Goal: Information Seeking & Learning: Learn about a topic

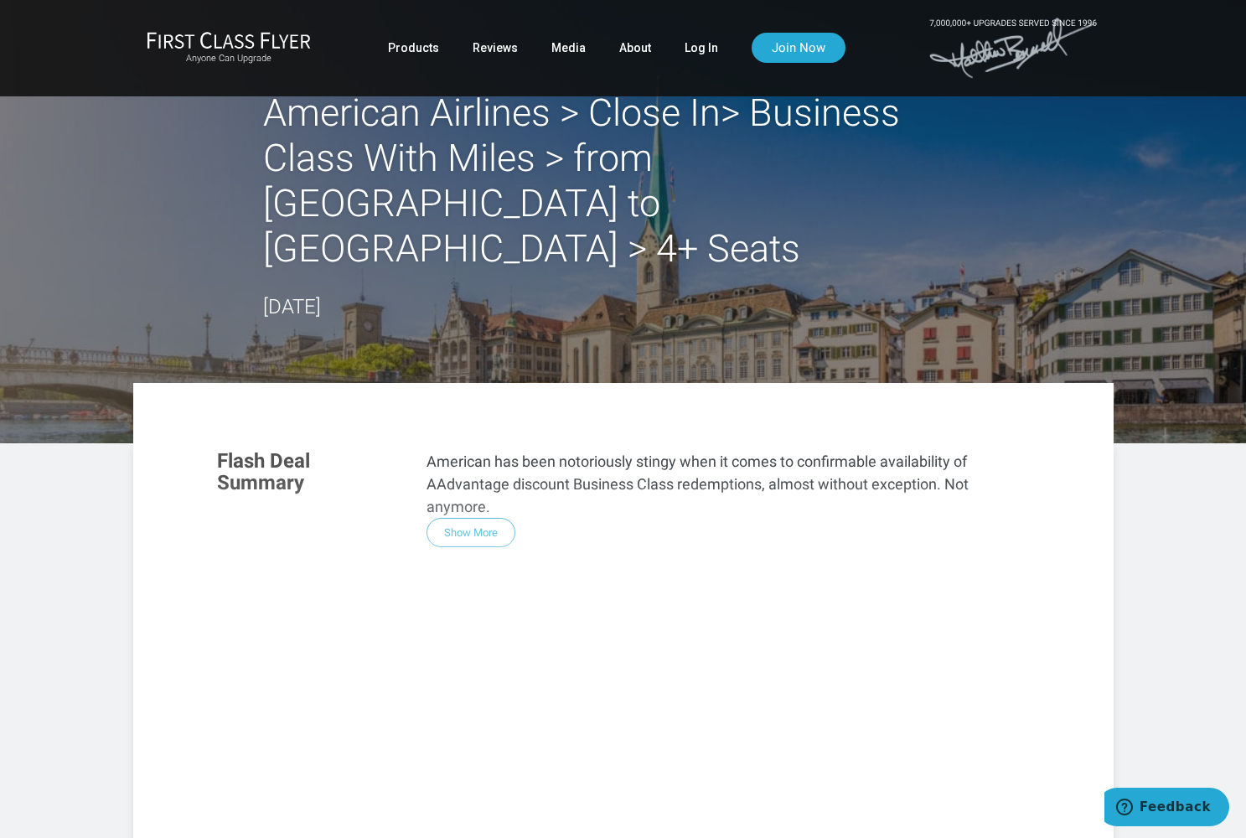
click at [474, 482] on div "Flash Deal Summary American has been notoriously stingy when it comes to confir…" at bounding box center [623, 661] width 846 height 456
click at [525, 157] on h2 "American Airlines > Close In> Business Class With Miles > from [GEOGRAPHIC_DATA…" at bounding box center [623, 180] width 720 height 181
click at [689, 47] on link "Log In" at bounding box center [701, 48] width 34 height 30
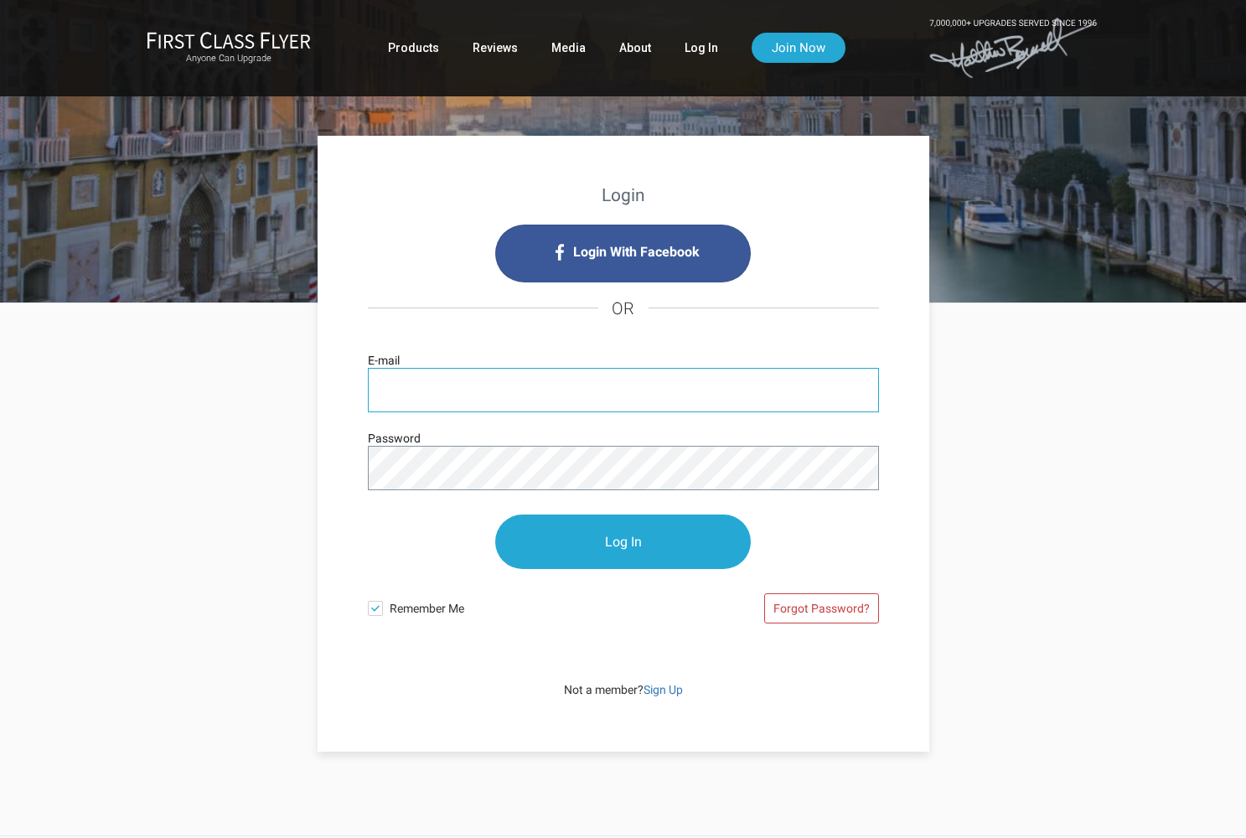
type input "ygchami@yahoo.com"
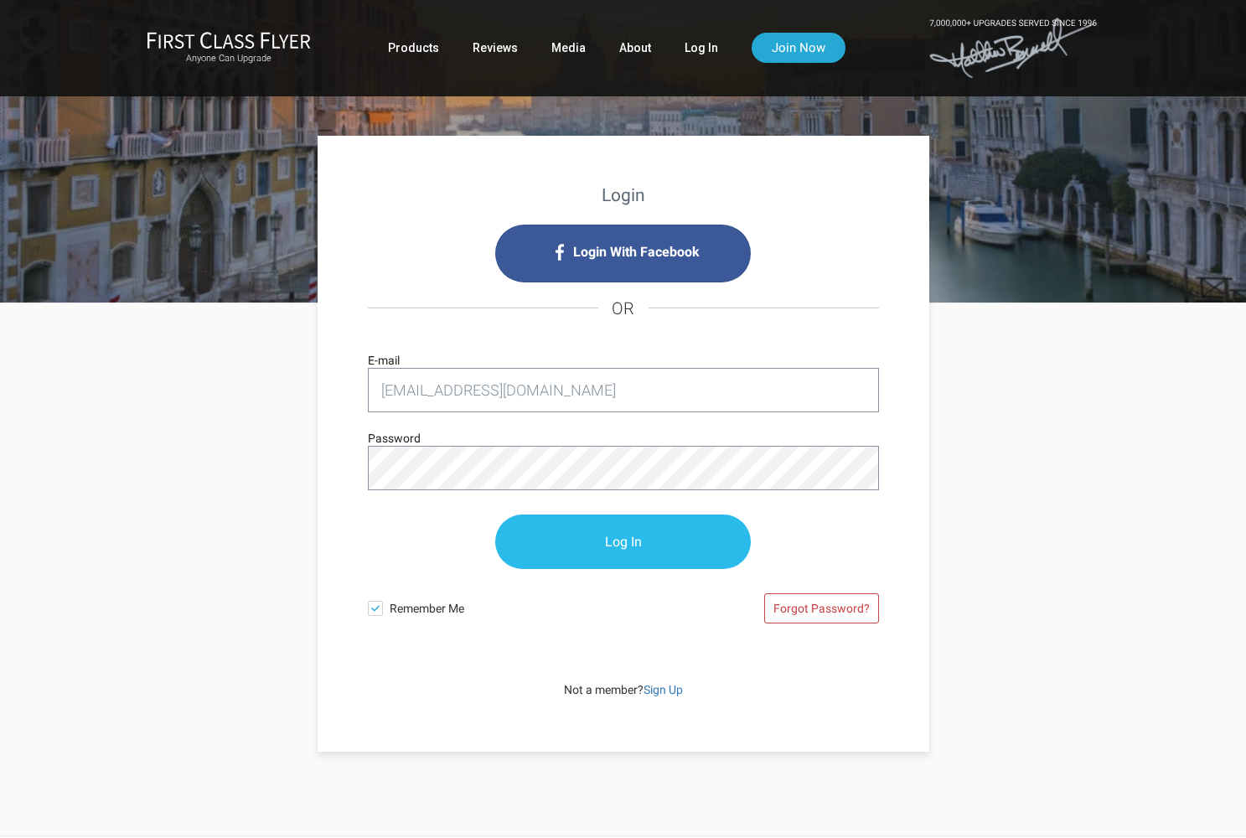
click at [630, 536] on input "Log In" at bounding box center [622, 541] width 255 height 54
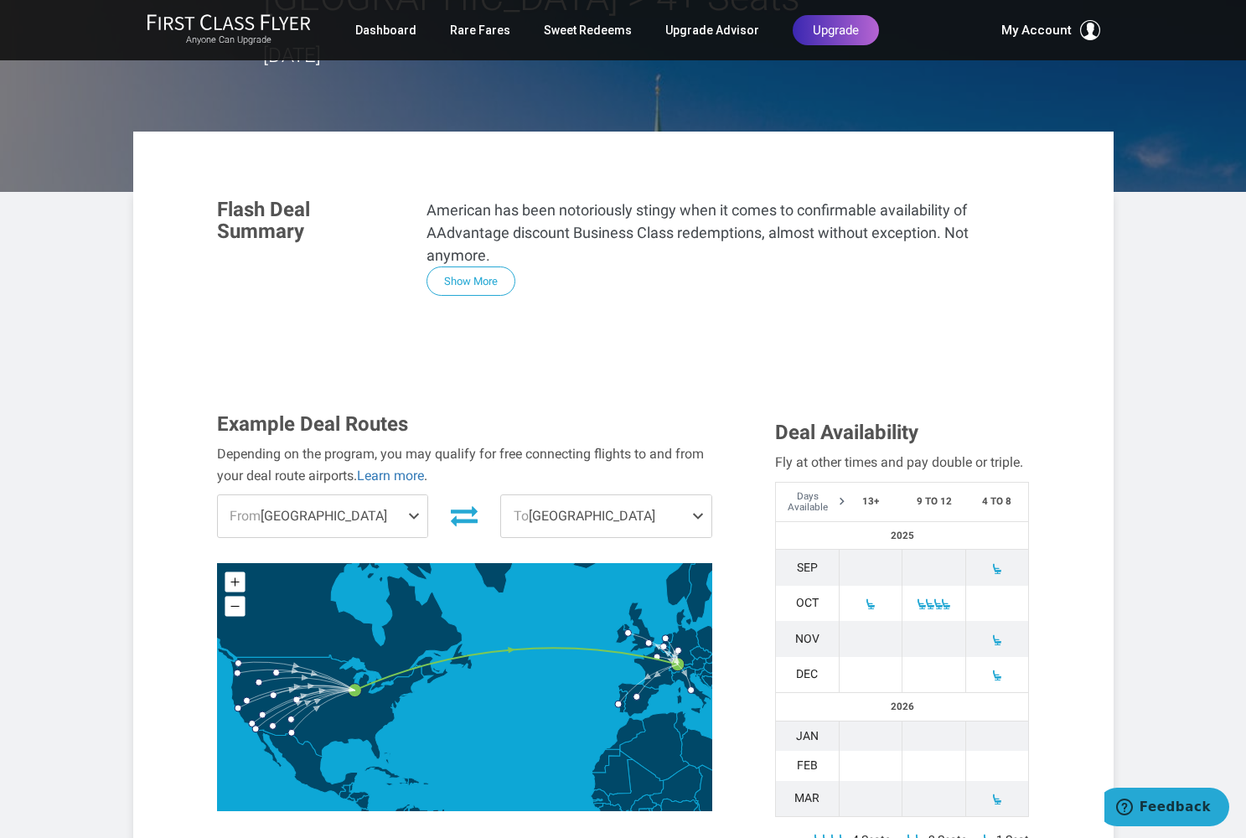
scroll to position [250, 0]
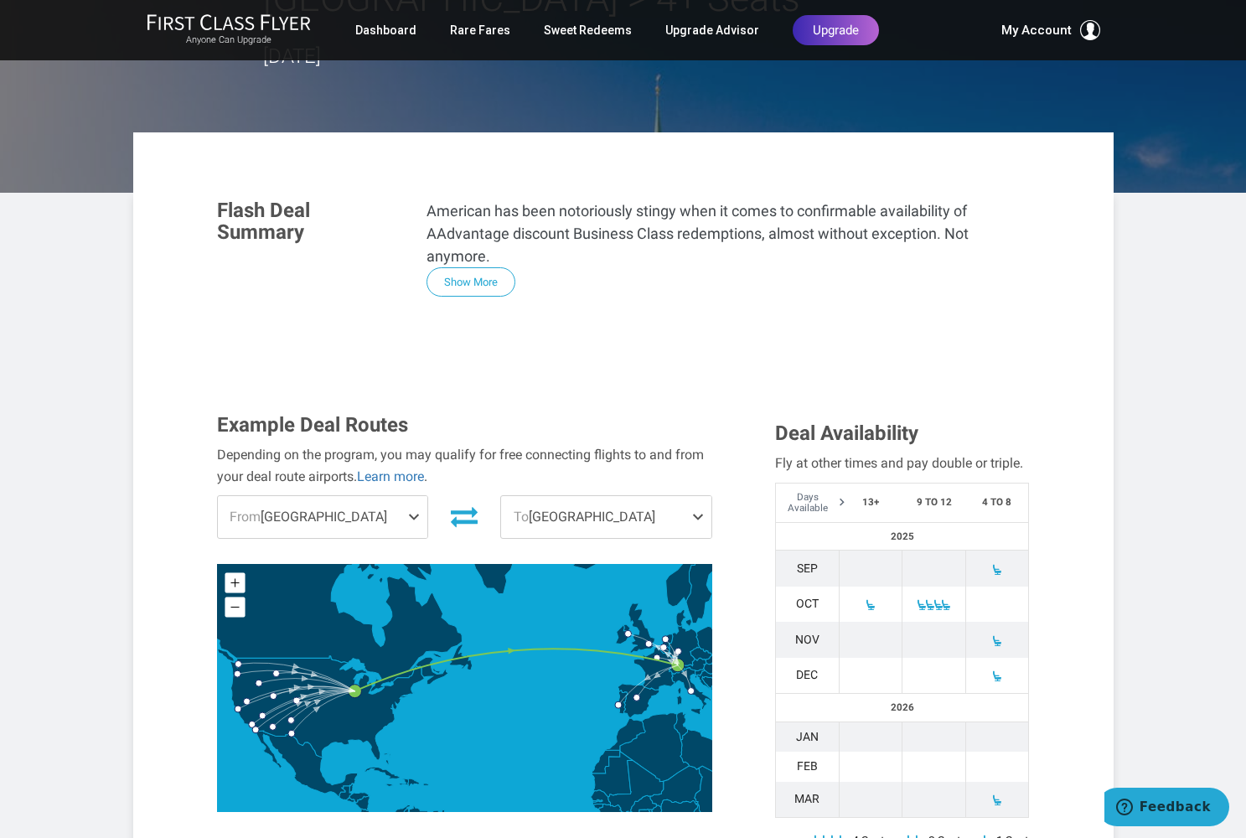
click at [926, 599] on span at bounding box center [930, 605] width 12 height 12
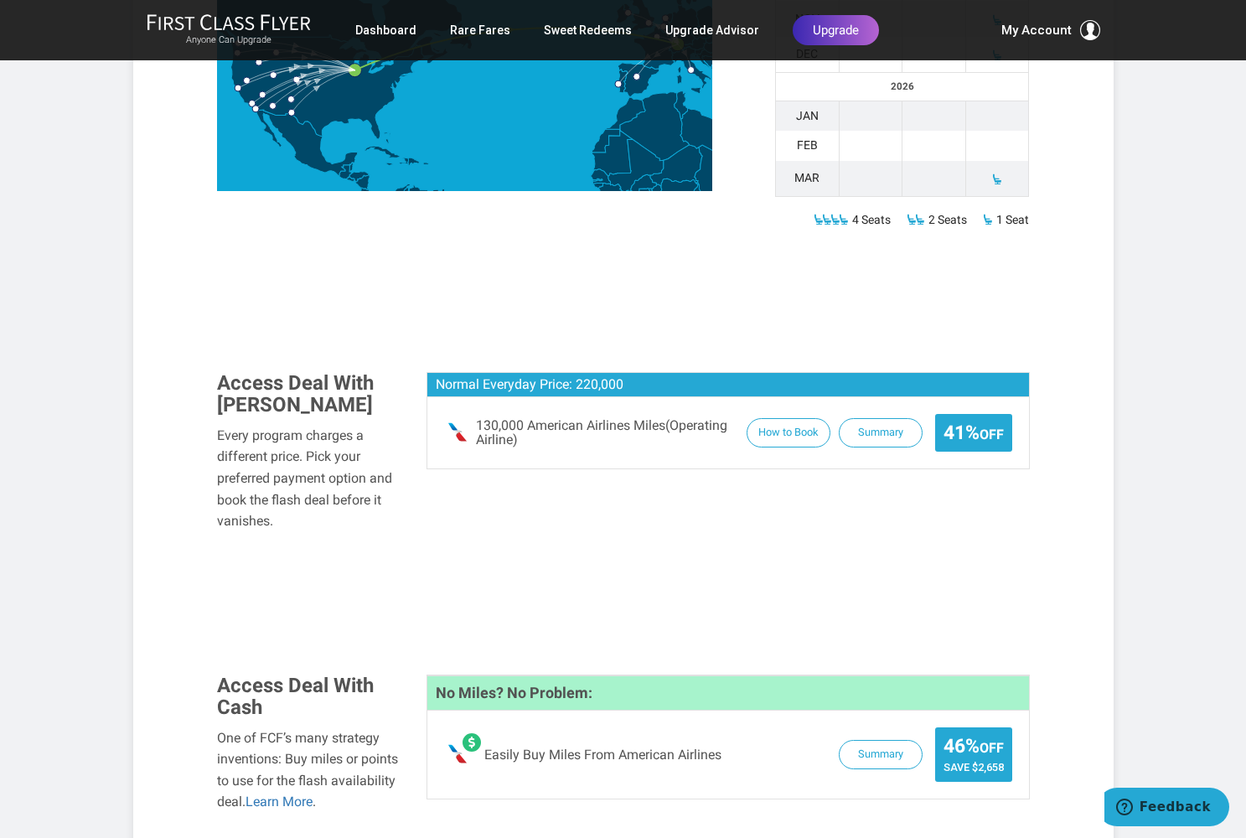
scroll to position [873, 0]
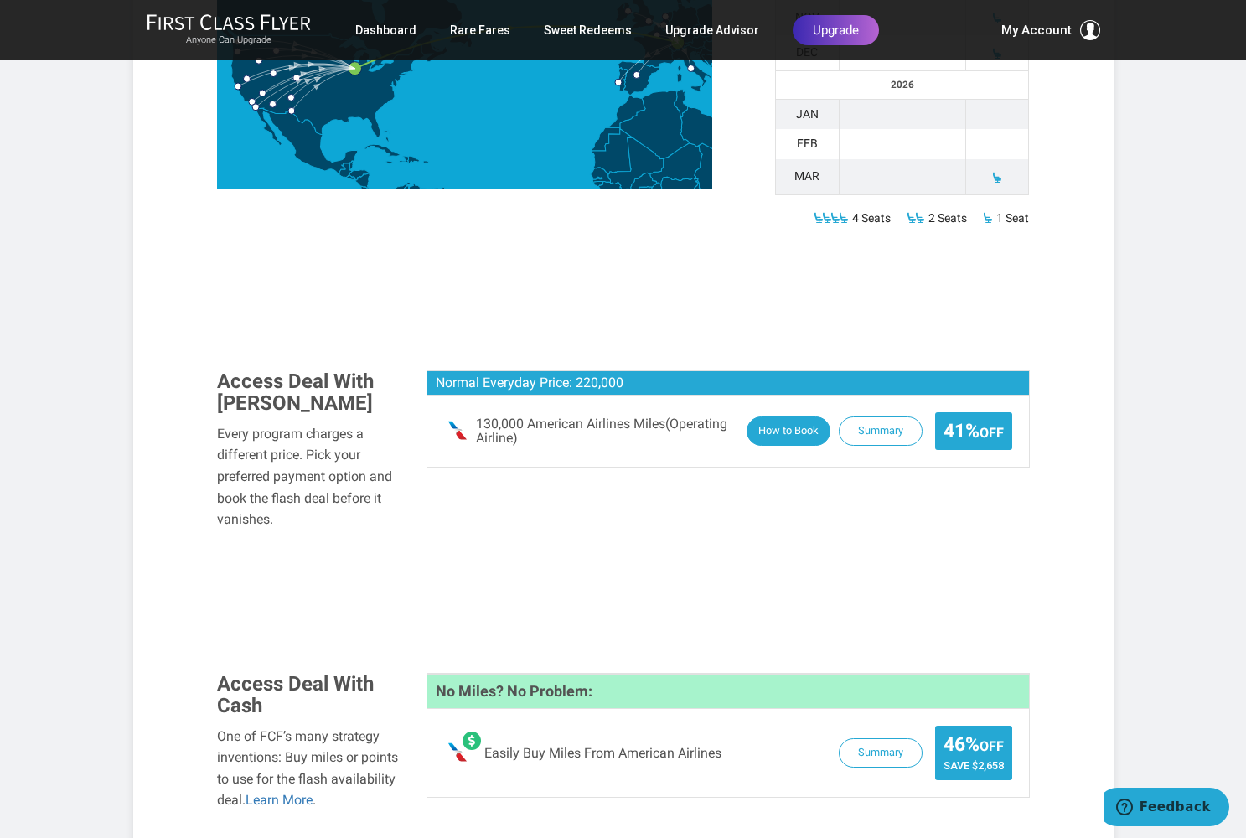
click at [785, 416] on button "How to Book" at bounding box center [788, 430] width 84 height 29
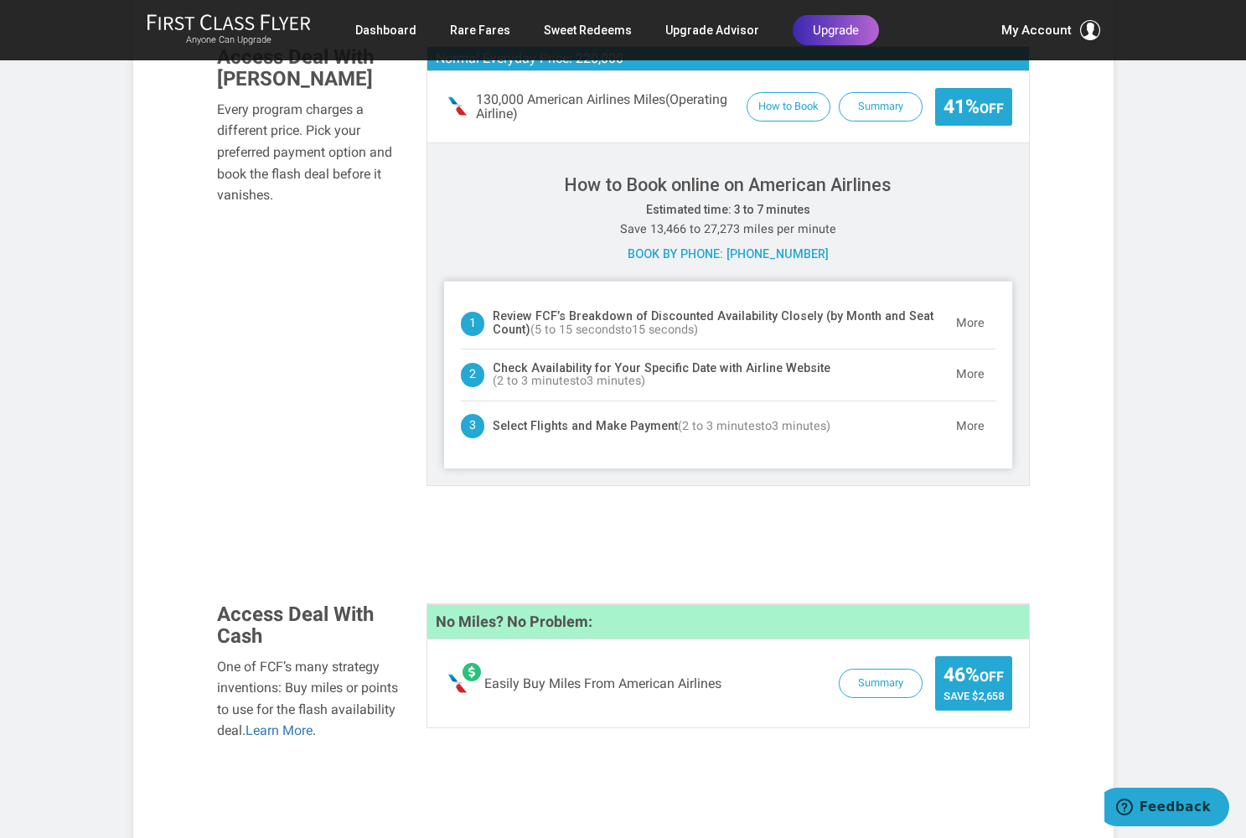
scroll to position [1199, 0]
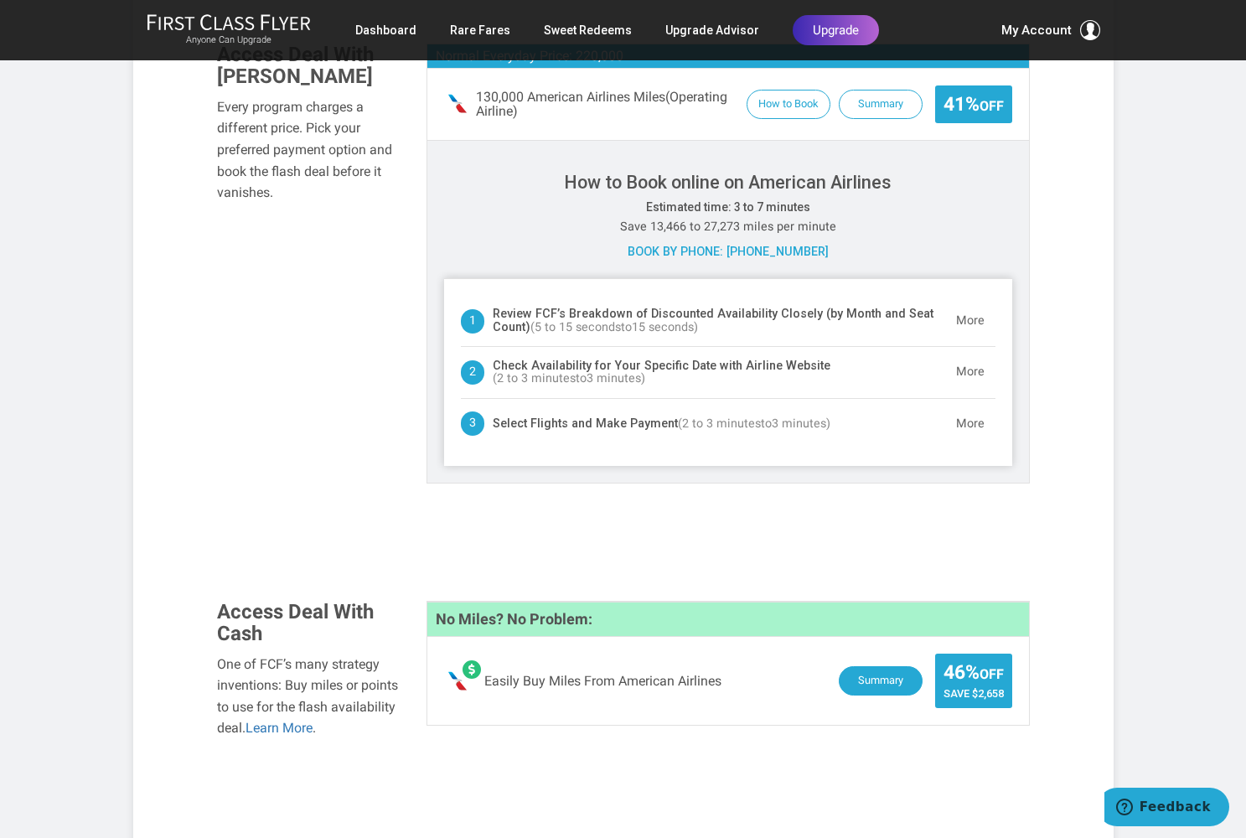
click at [872, 666] on button "Summary" at bounding box center [880, 680] width 84 height 29
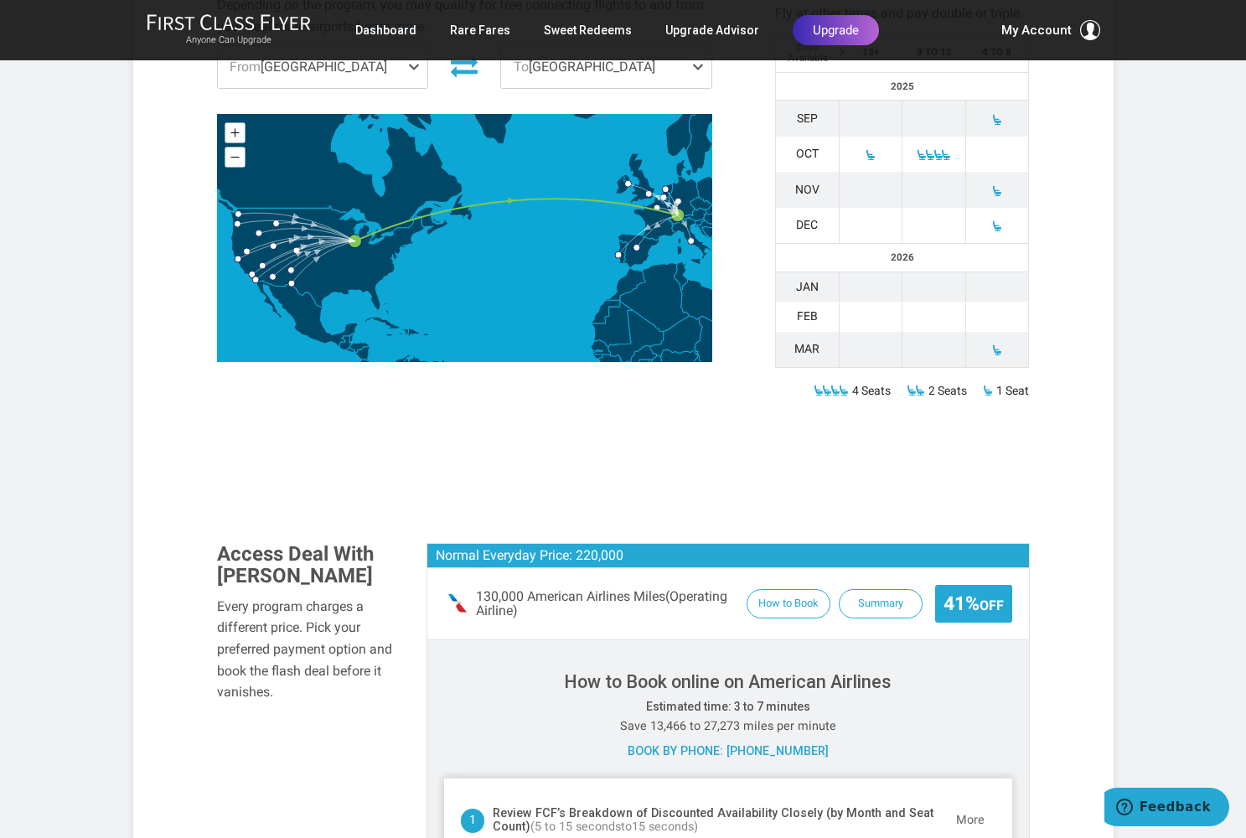
scroll to position [699, 0]
click at [872, 590] on button "Summary" at bounding box center [880, 604] width 84 height 29
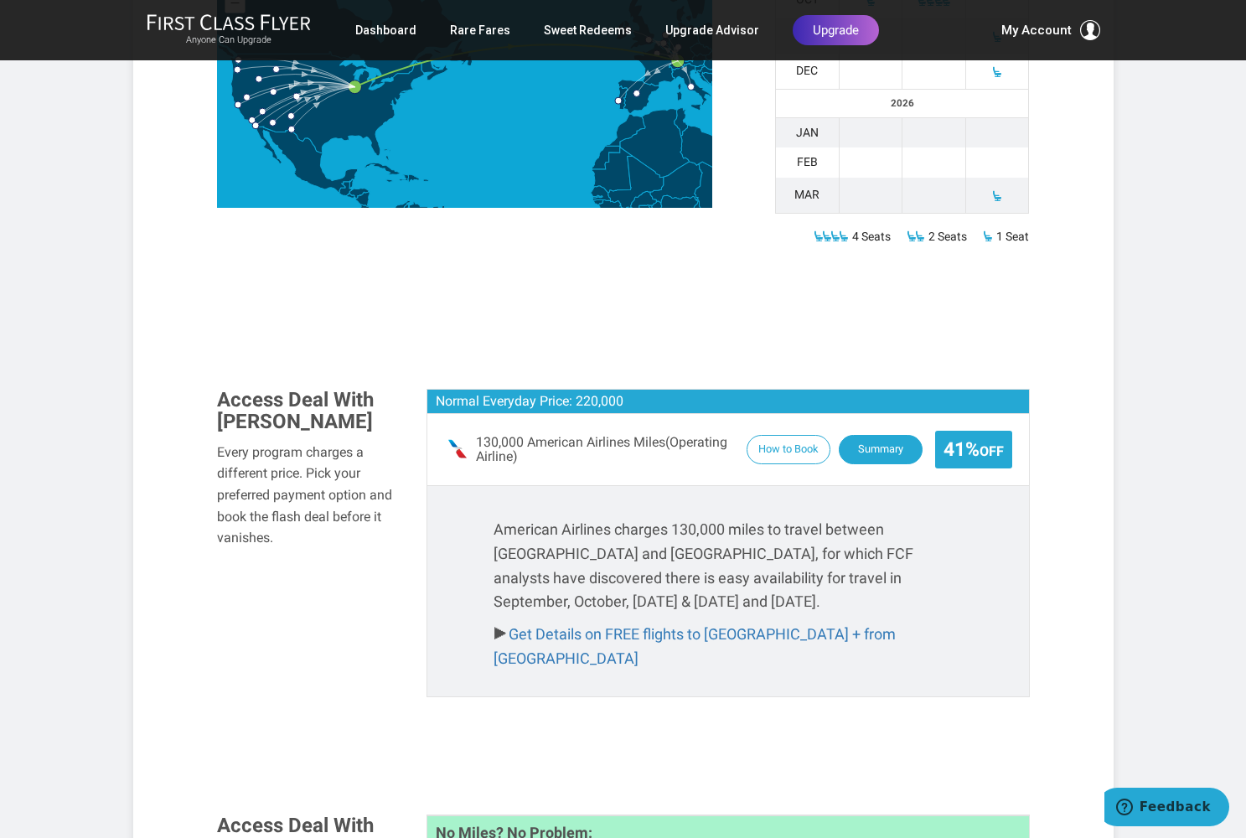
scroll to position [855, 0]
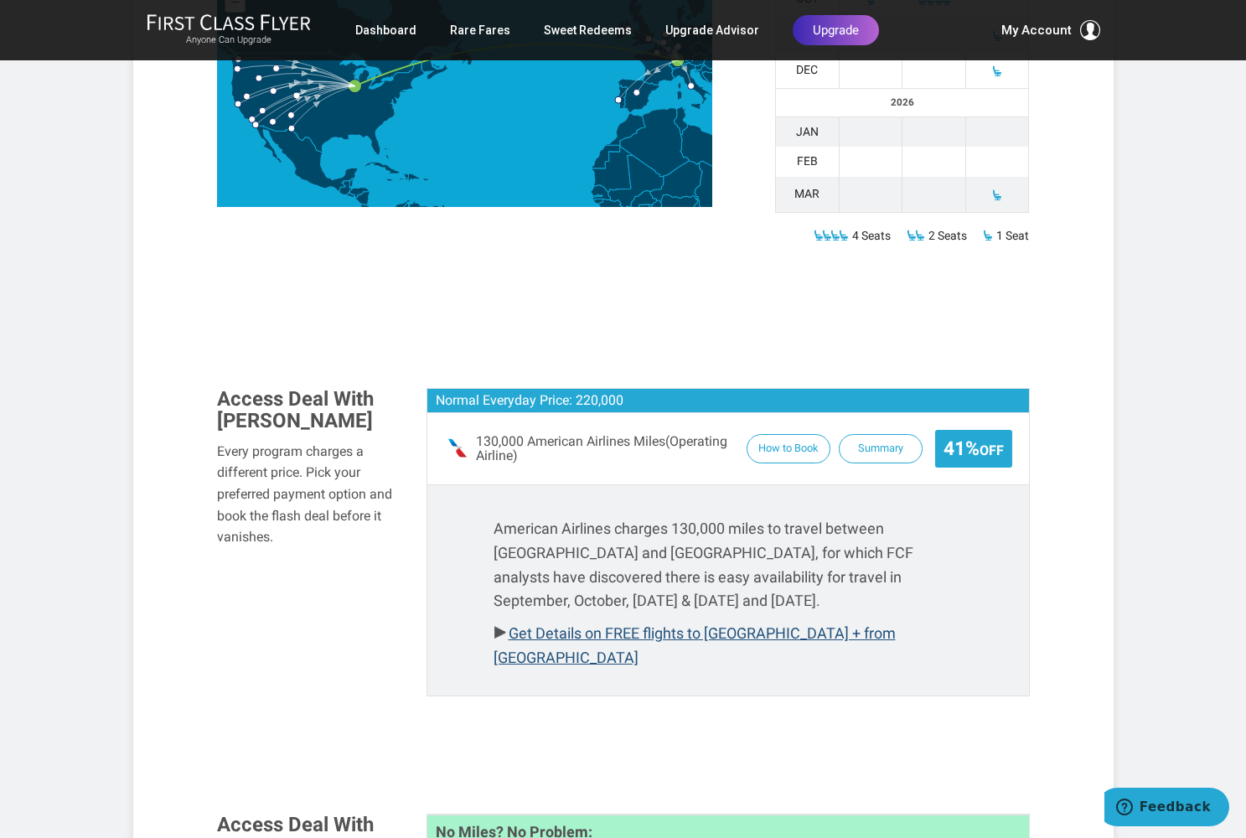
click at [694, 624] on link "Get Details on FREE flights to Chicago + from Zurich" at bounding box center [694, 645] width 402 height 42
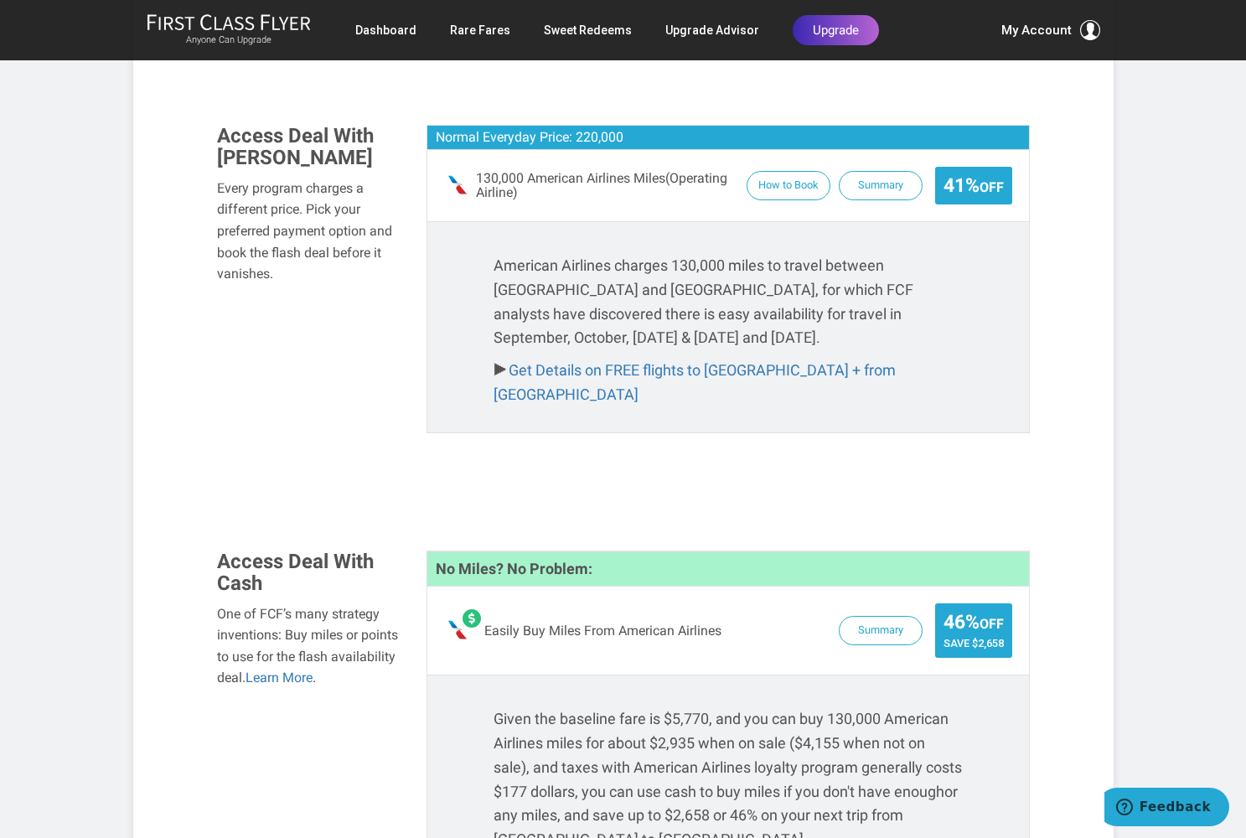
scroll to position [1120, 0]
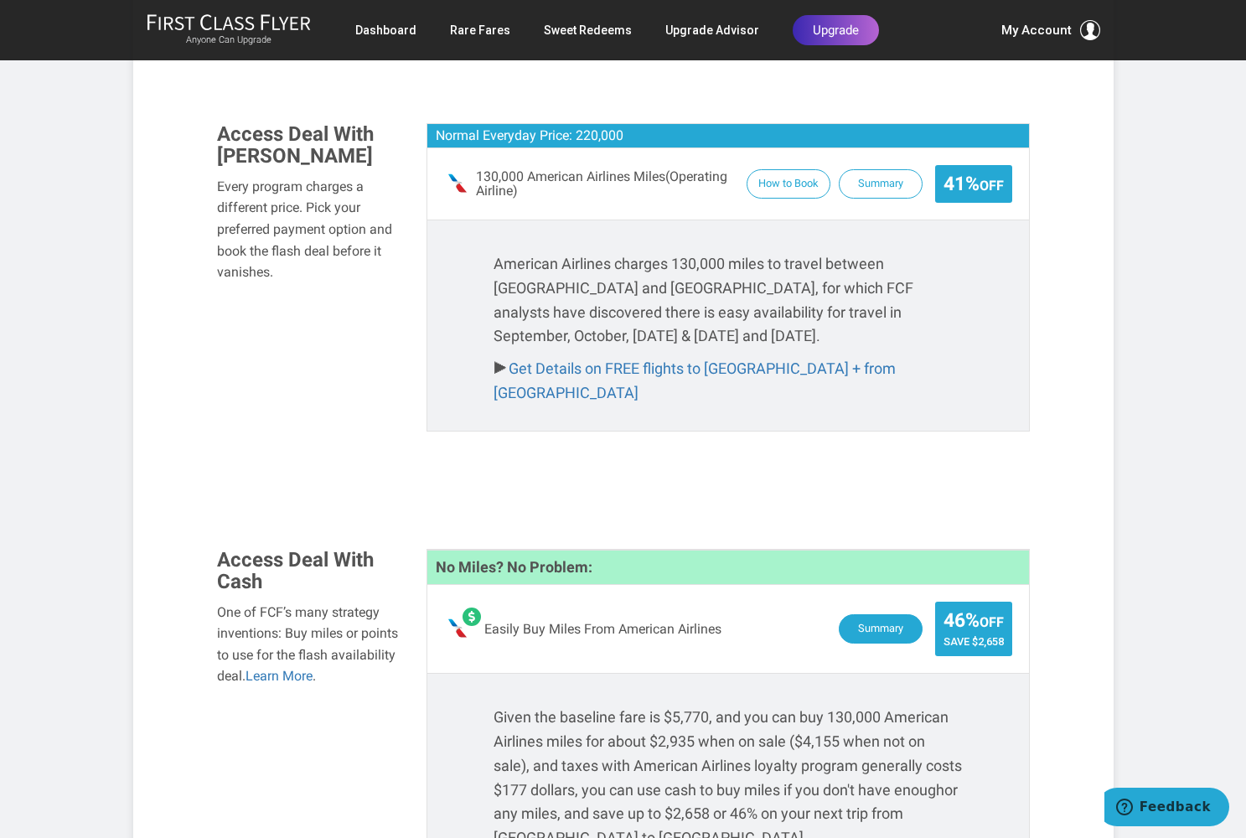
click at [869, 614] on button "Summary" at bounding box center [880, 628] width 84 height 29
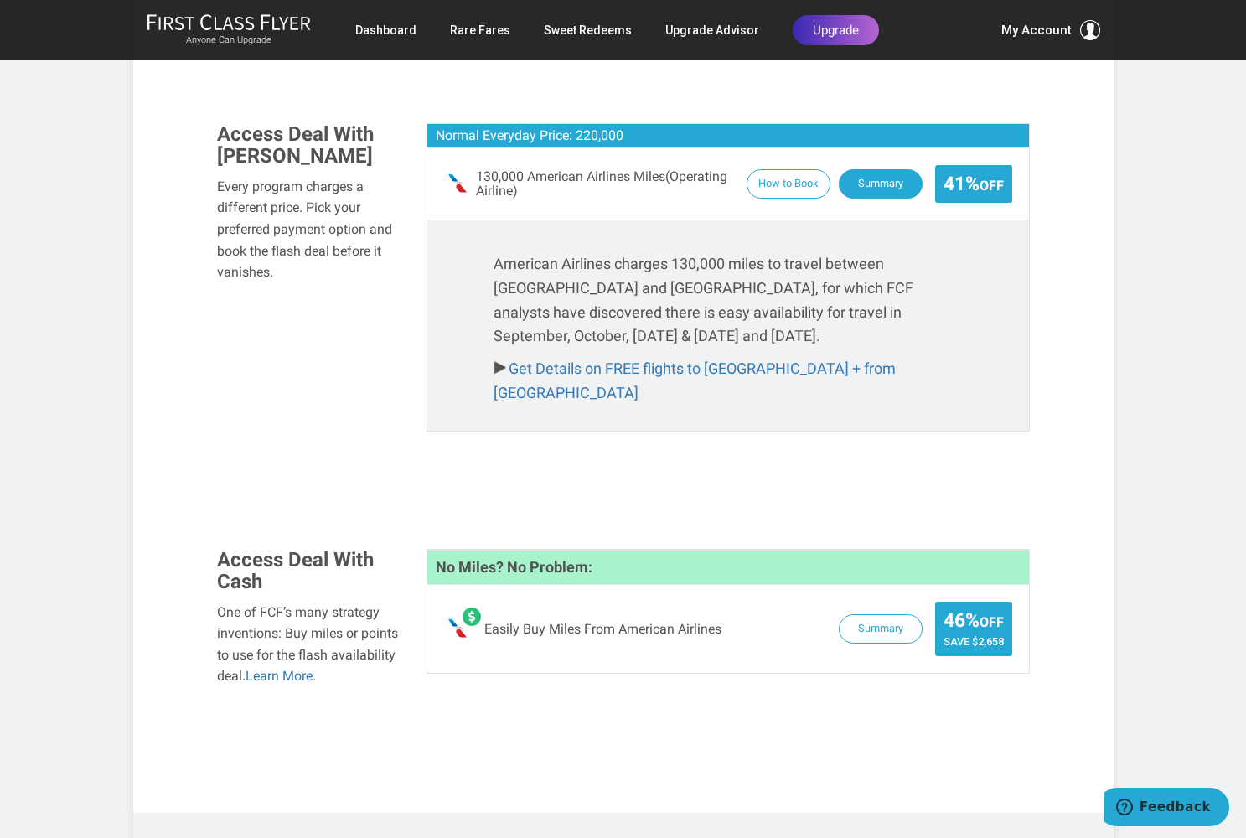
click at [869, 169] on button "Summary" at bounding box center [880, 183] width 84 height 29
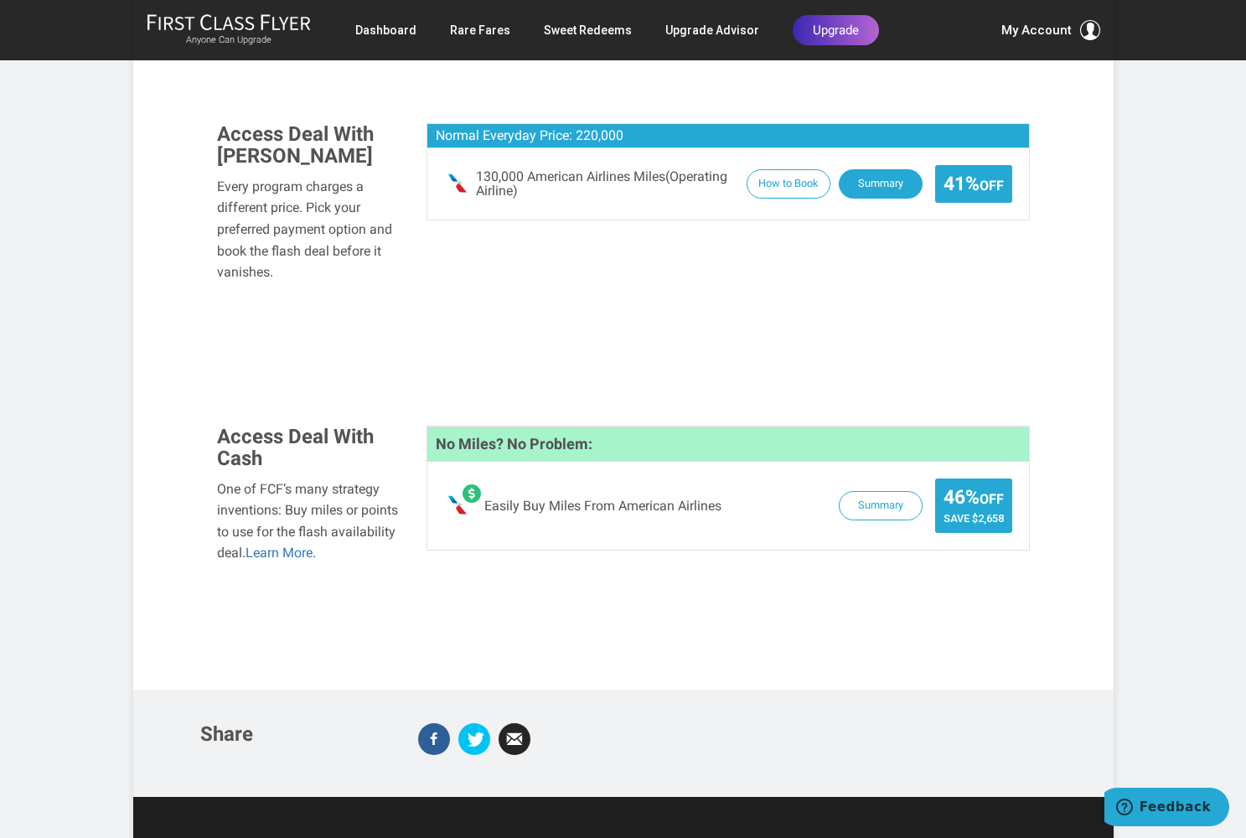
click at [887, 169] on button "Summary" at bounding box center [880, 183] width 84 height 29
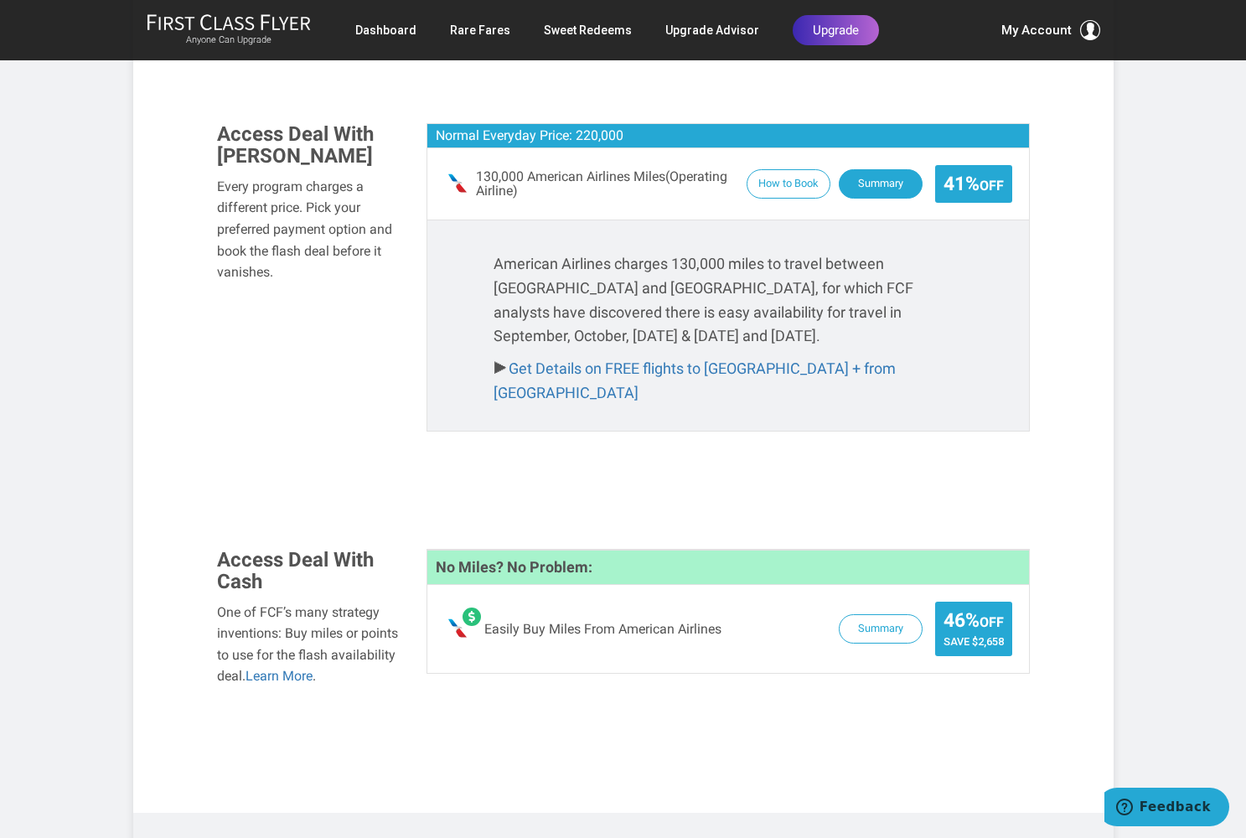
click at [887, 169] on button "Summary" at bounding box center [880, 183] width 84 height 29
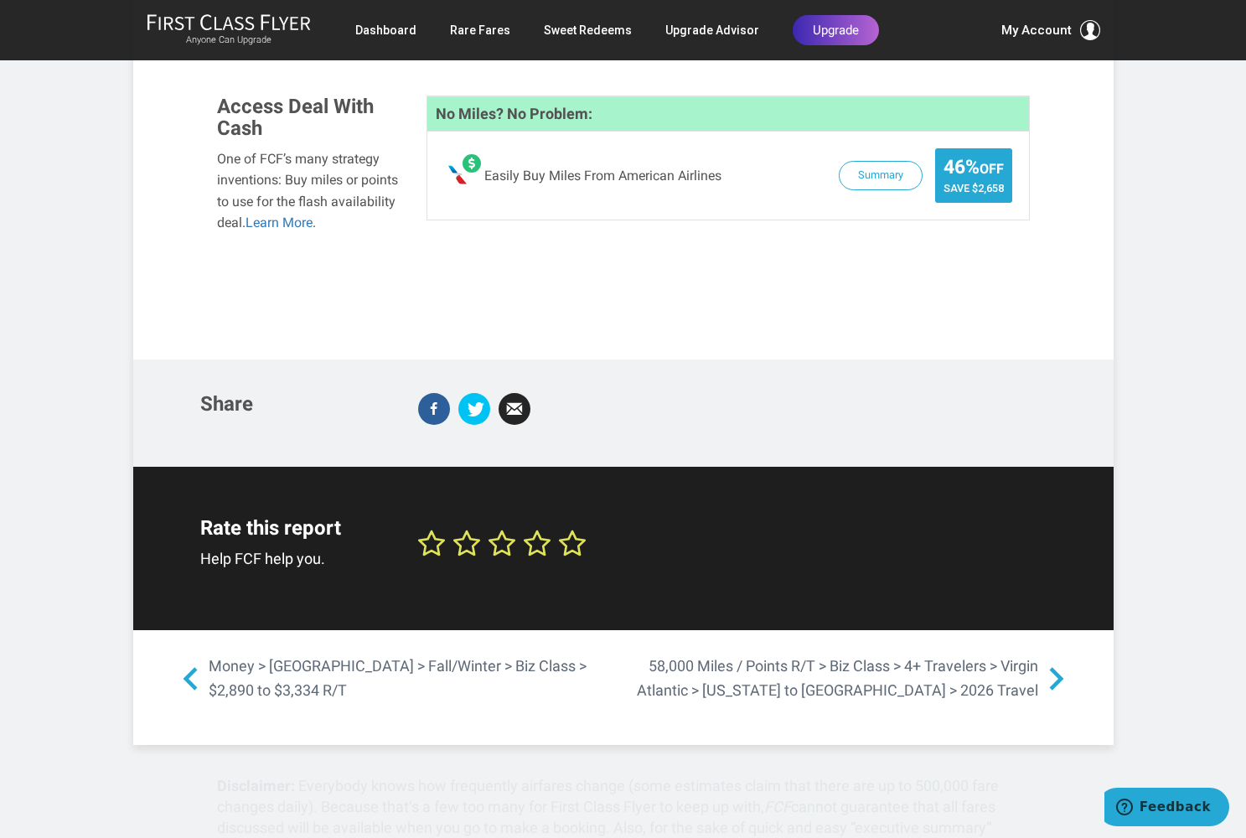
scroll to position [1444, 0]
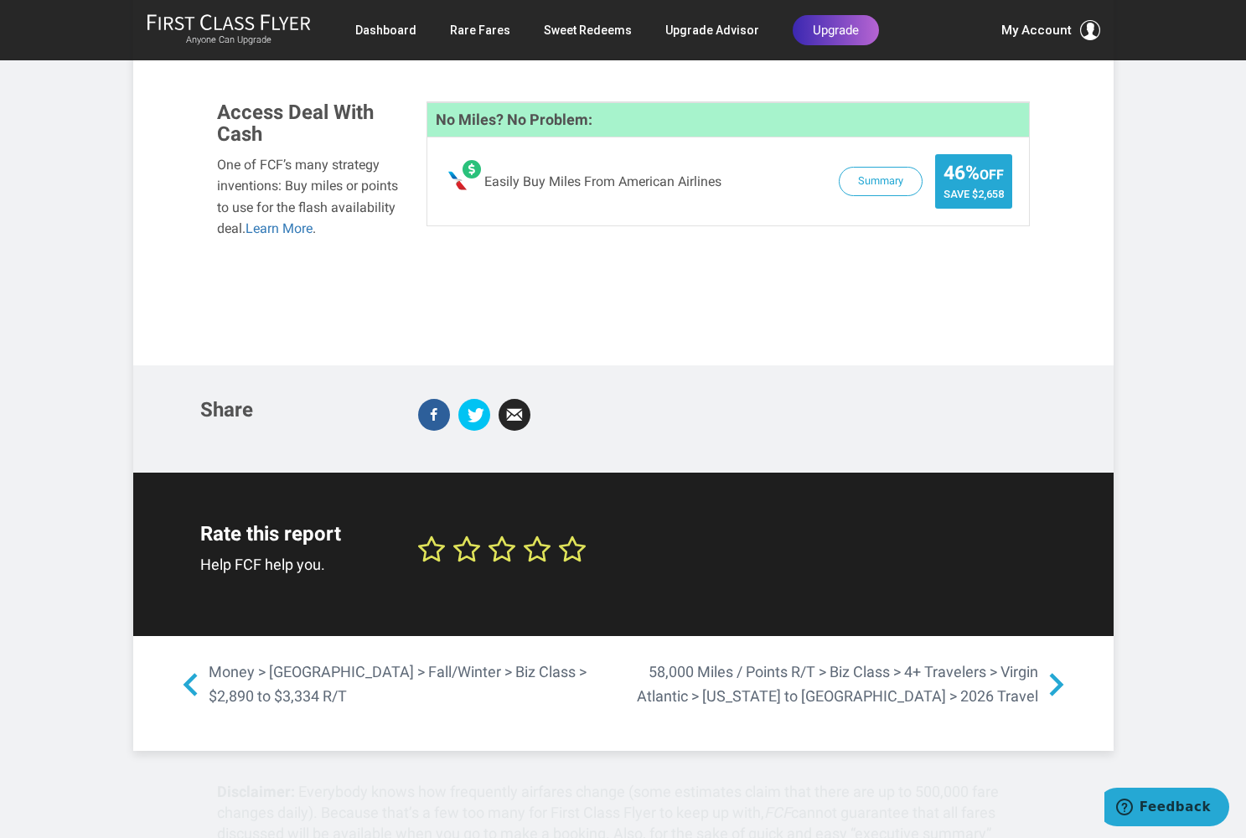
click at [863, 660] on link "58,000 Miles / Points R/T > Biz Class > 4+ Travelers > Virgin Atlantic > [US_ST…" at bounding box center [847, 684] width 448 height 49
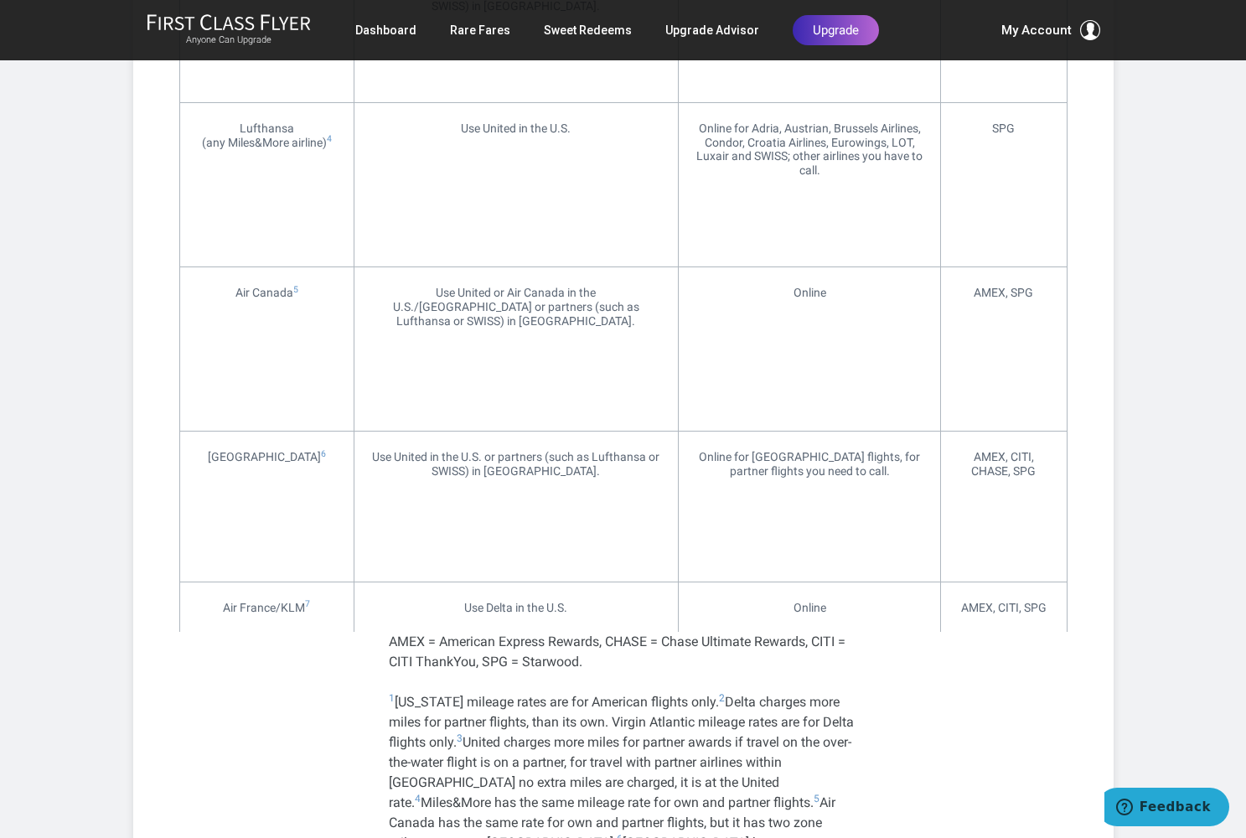
scroll to position [5695, 0]
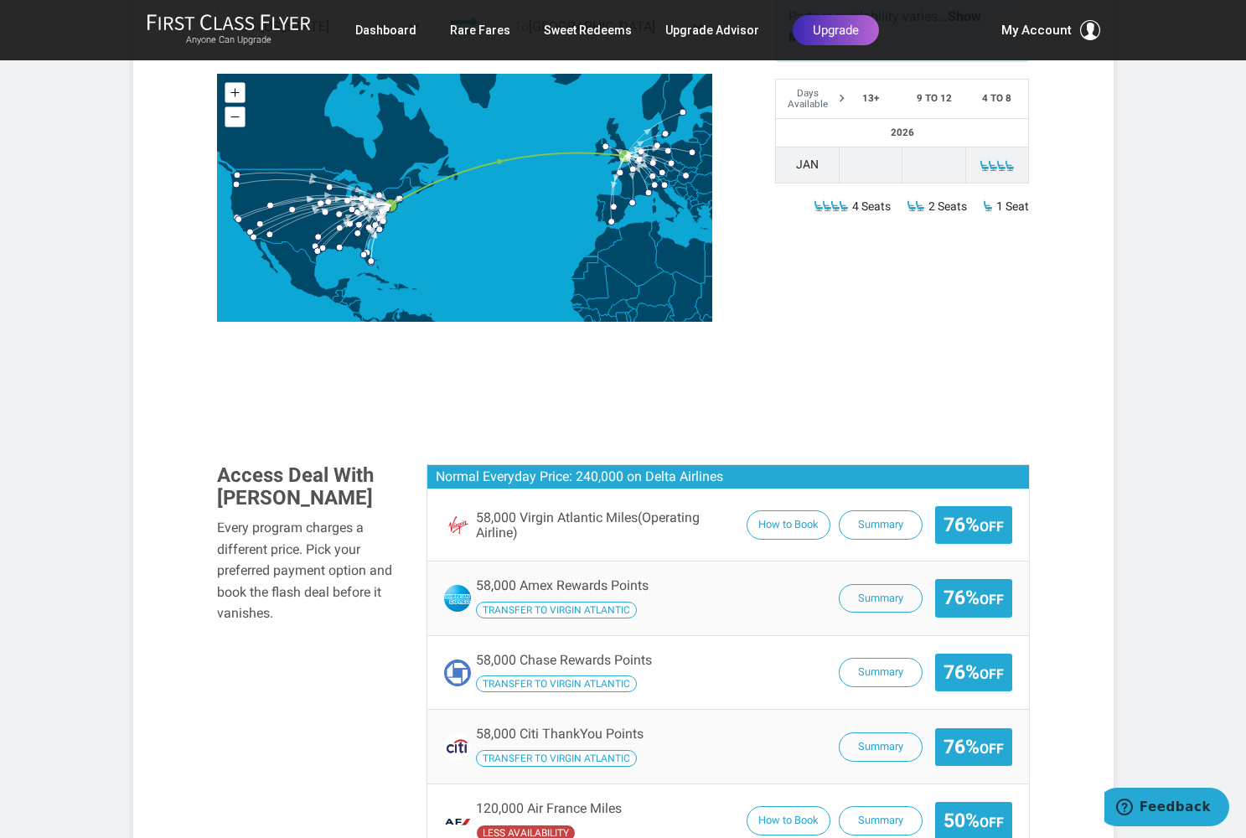
scroll to position [750, 0]
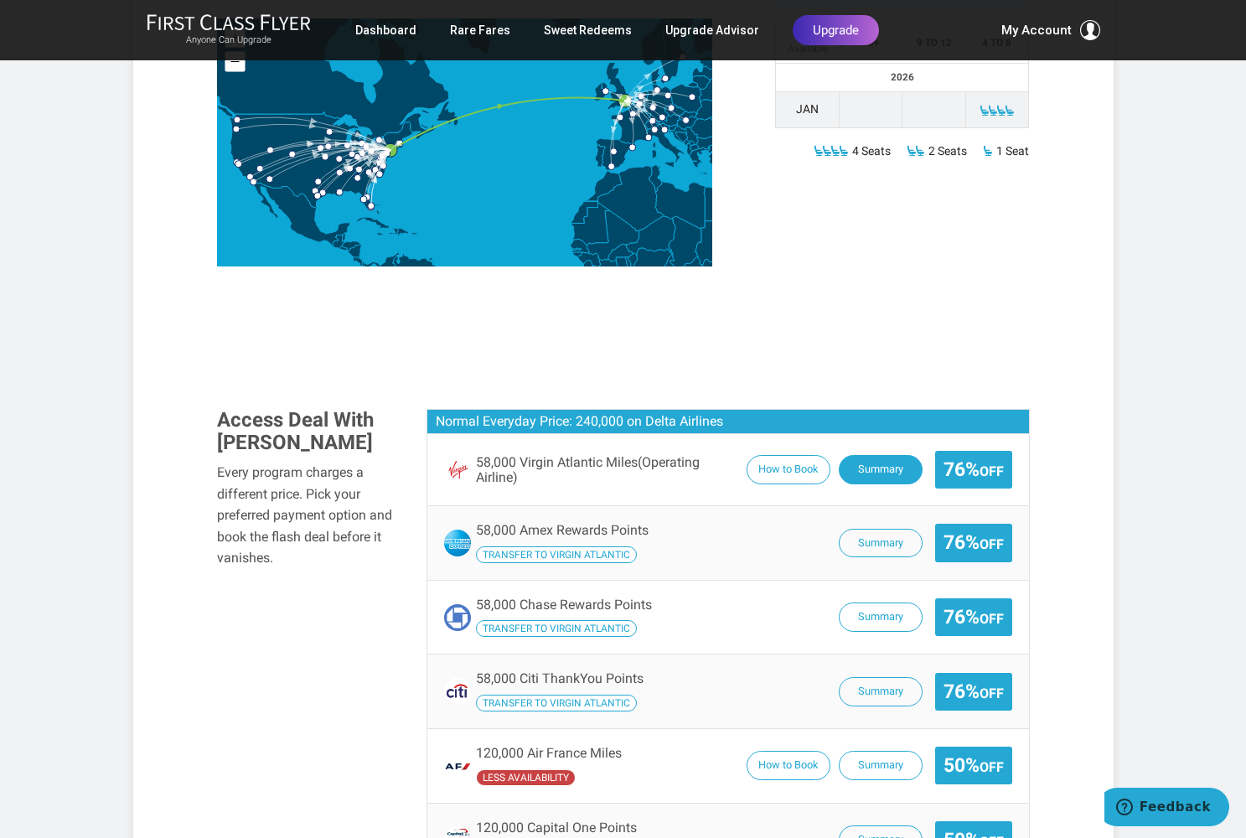
click at [874, 462] on button "Summary" at bounding box center [880, 469] width 84 height 29
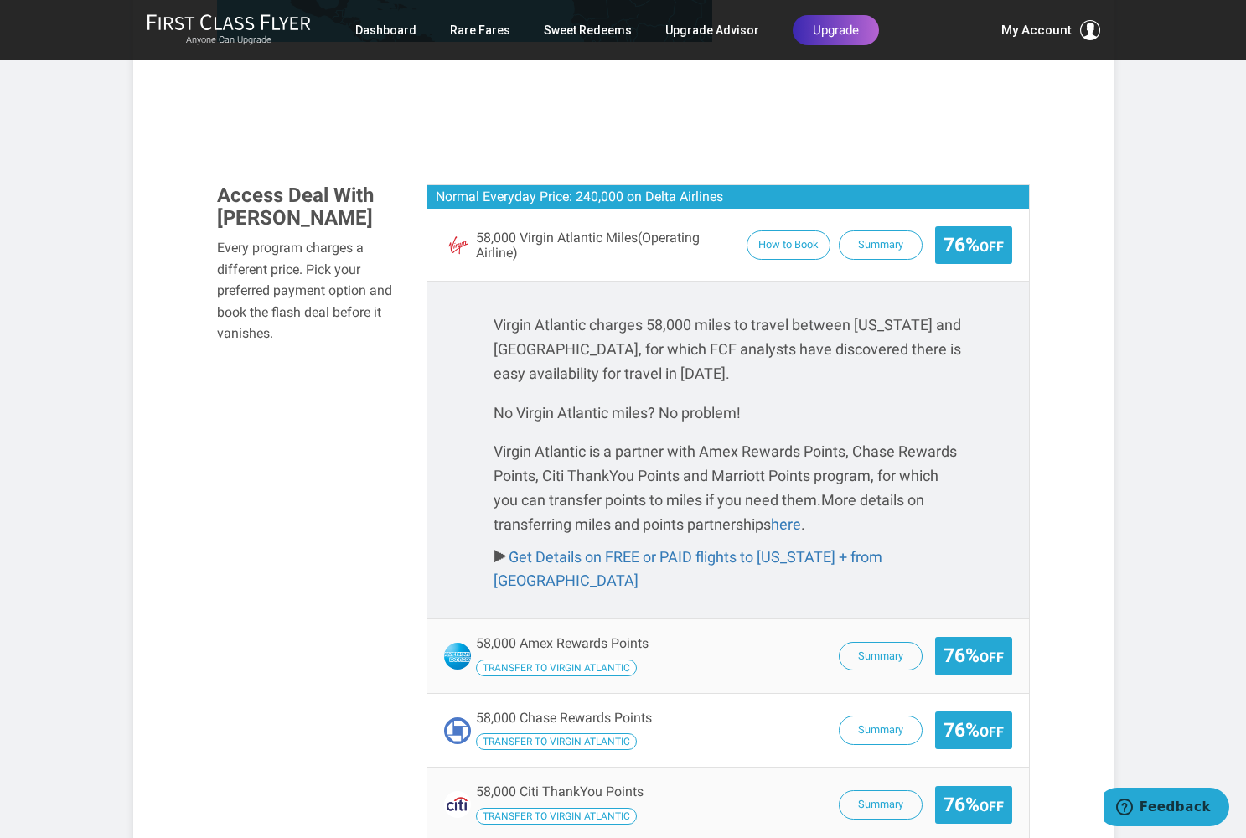
scroll to position [980, 0]
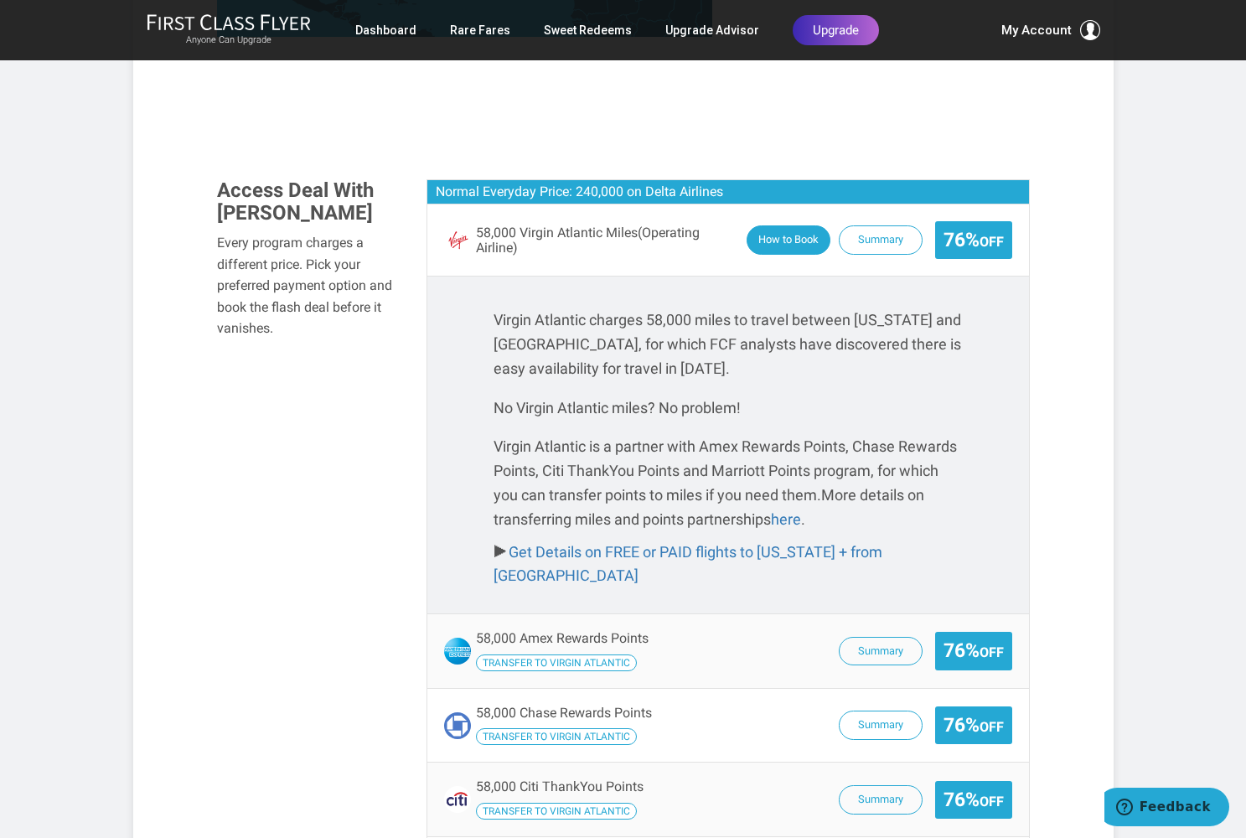
click at [766, 231] on button "How to Book" at bounding box center [788, 239] width 84 height 29
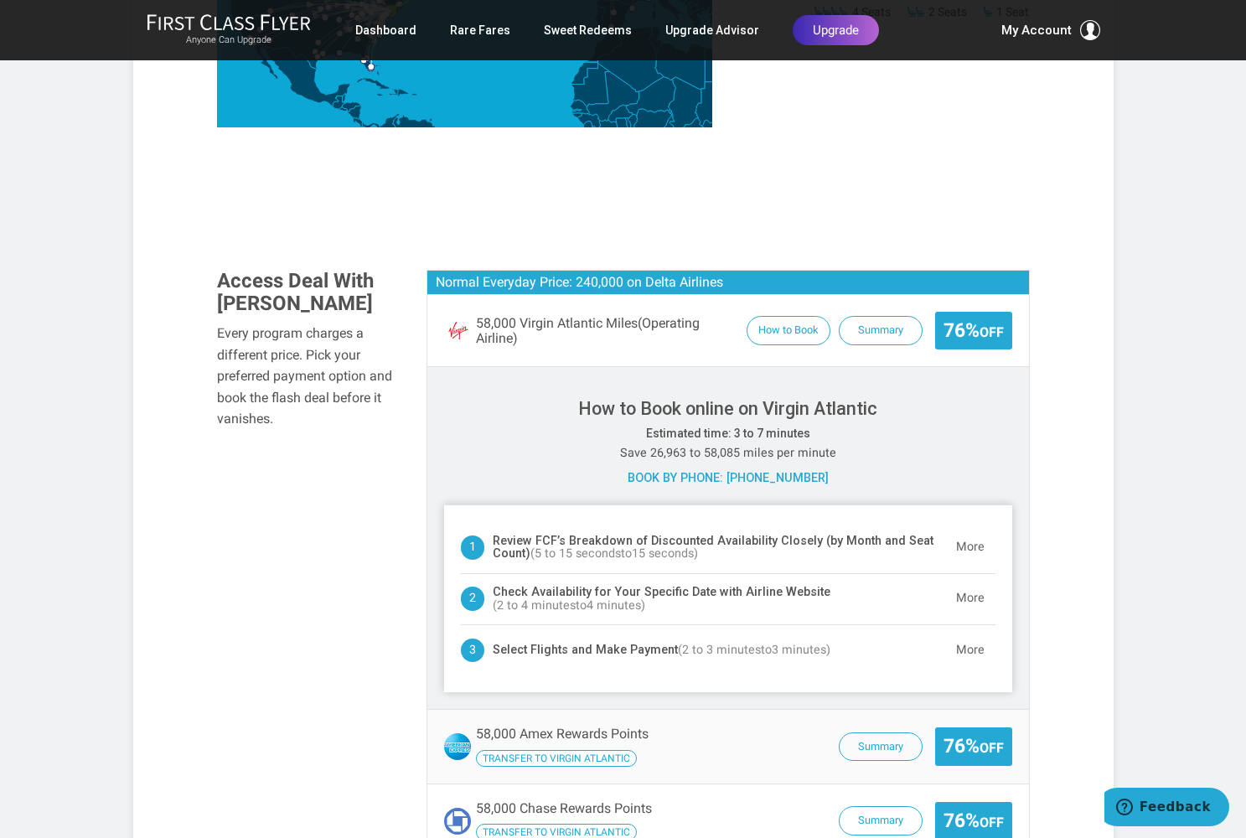
scroll to position [886, 0]
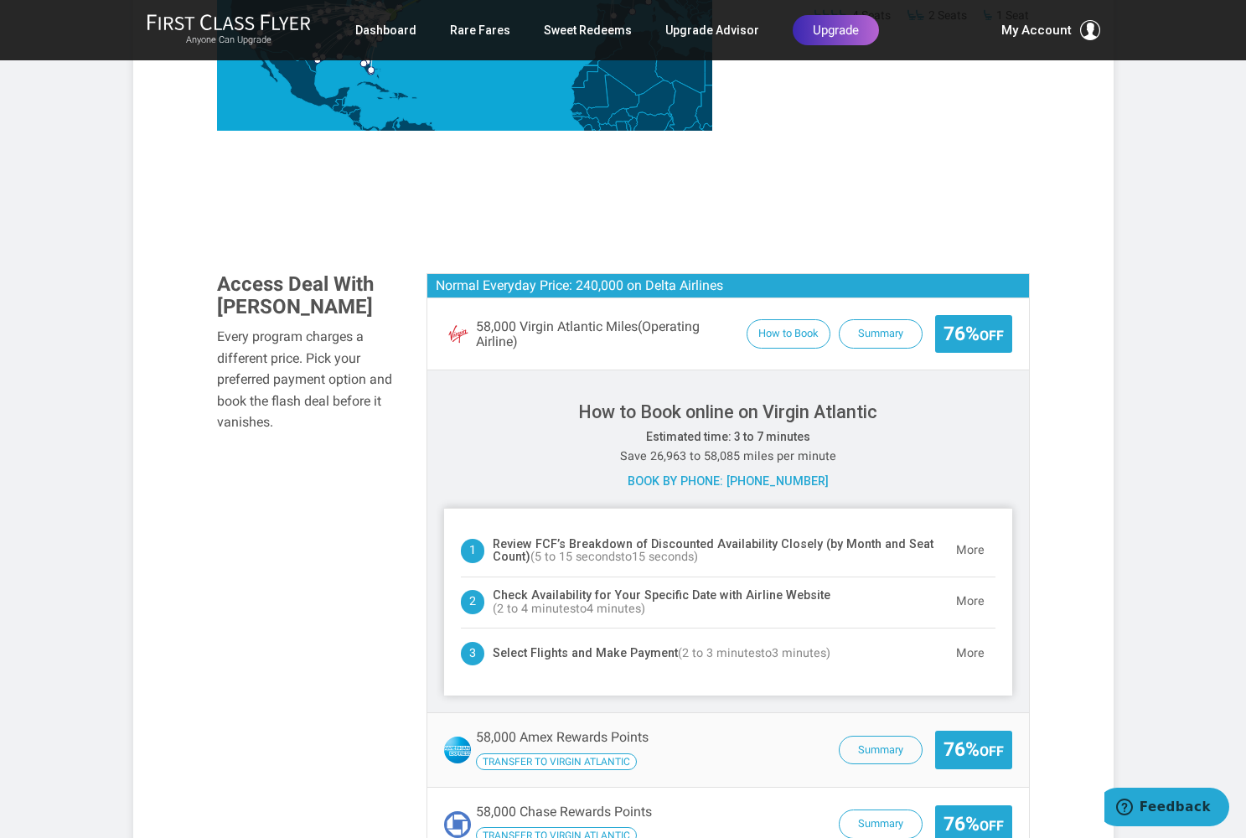
click at [987, 328] on small "Off" at bounding box center [991, 336] width 24 height 16
click at [962, 549] on button "More" at bounding box center [970, 551] width 50 height 34
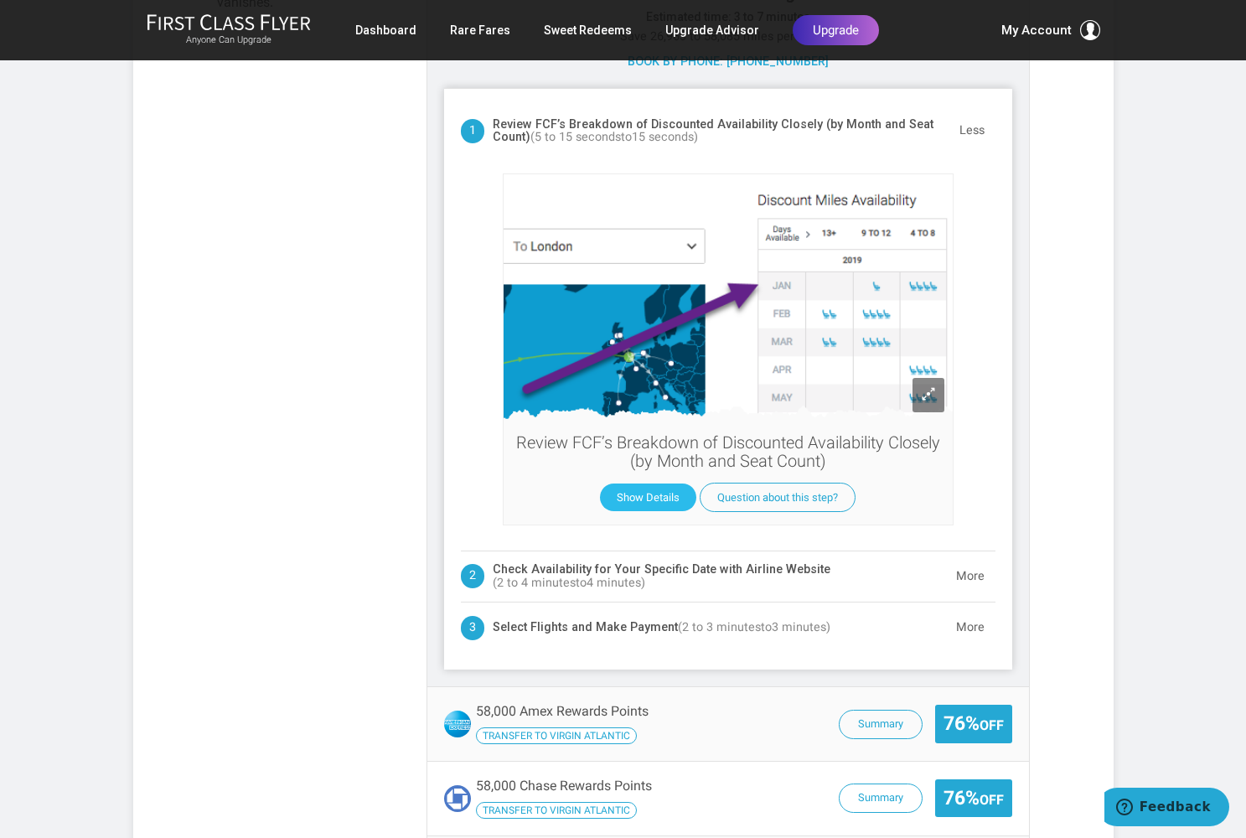
click at [637, 488] on button "Show Details" at bounding box center [648, 497] width 96 height 28
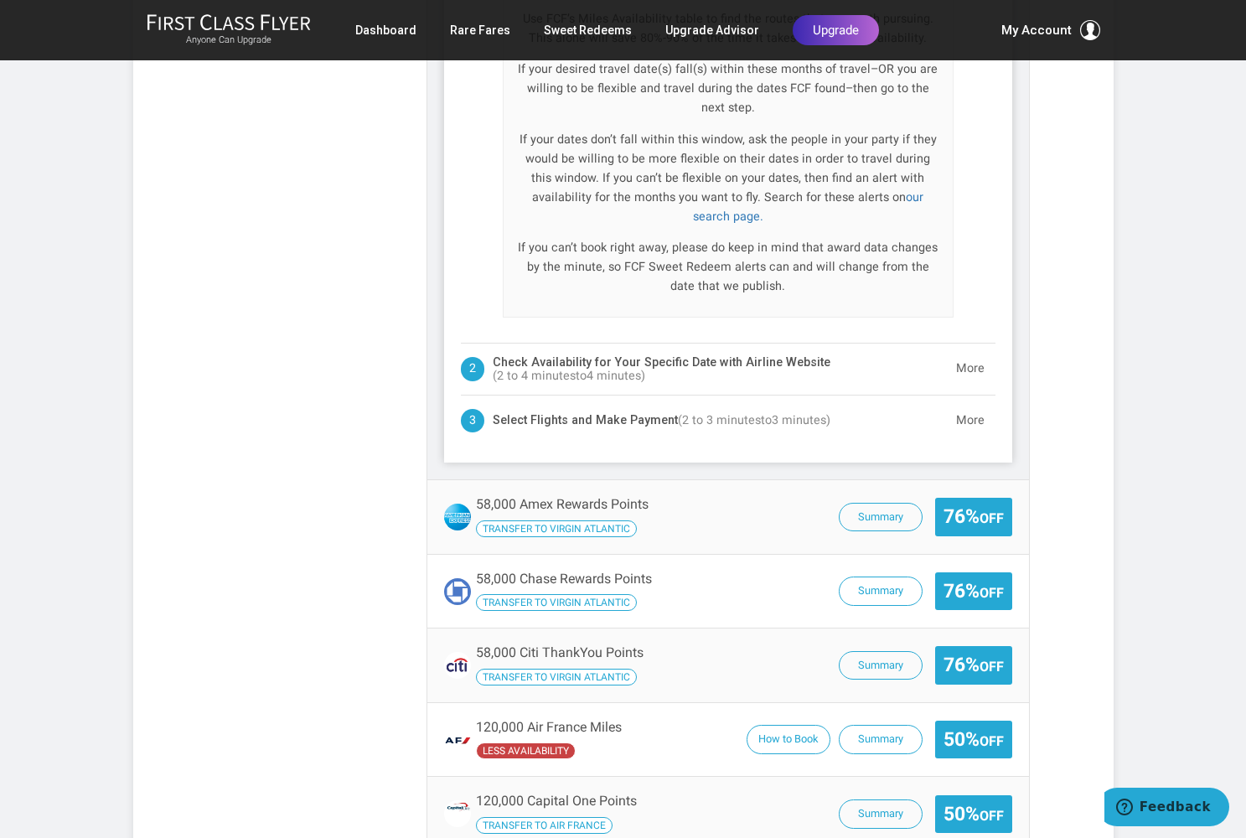
scroll to position [1840, 0]
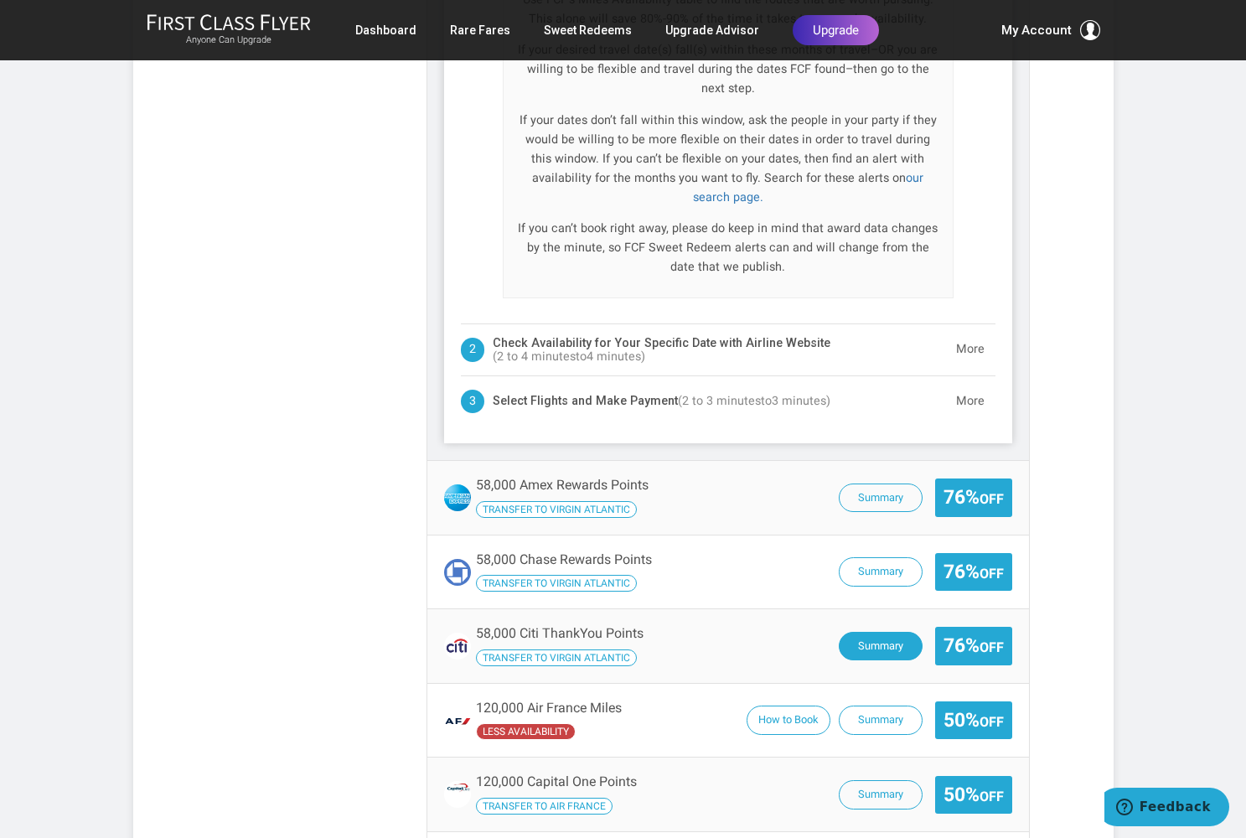
click at [856, 632] on button "Summary" at bounding box center [880, 646] width 84 height 29
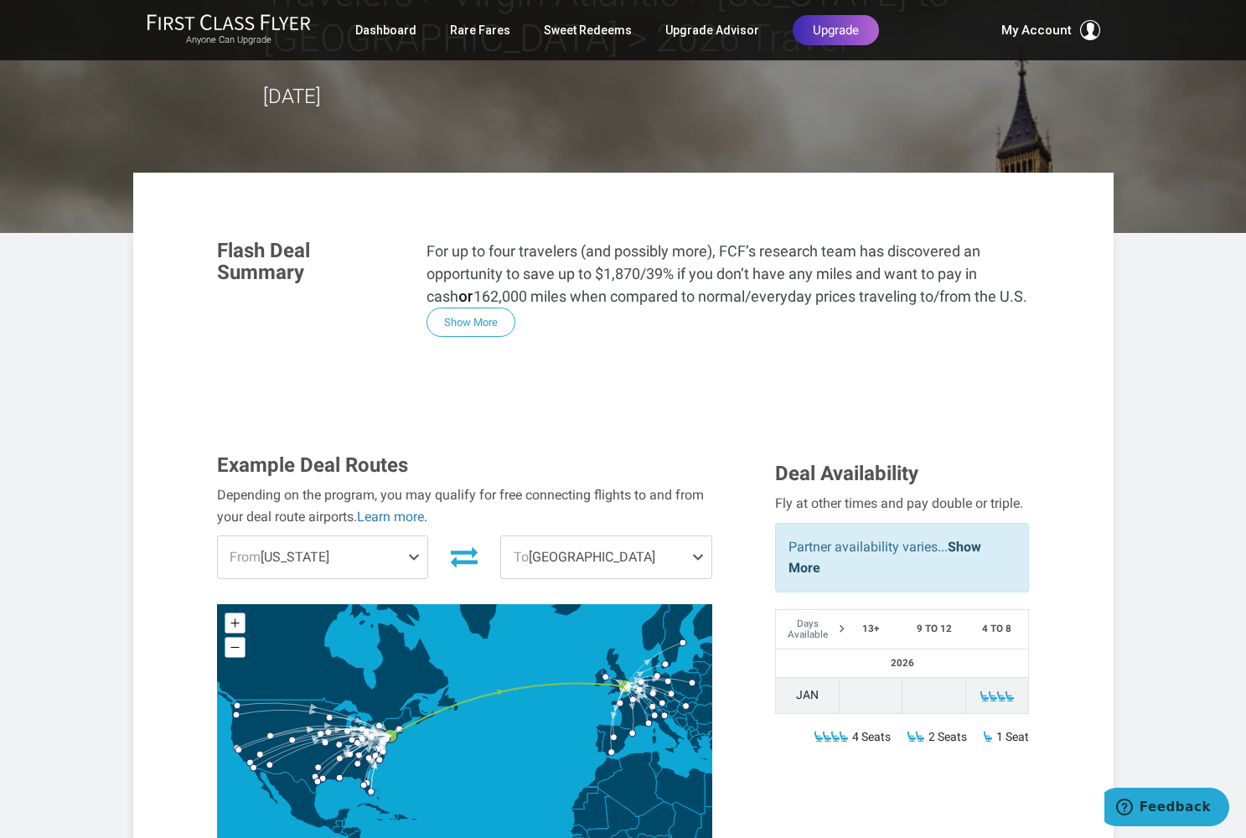
scroll to position [163, 0]
